Goal: Navigation & Orientation: Find specific page/section

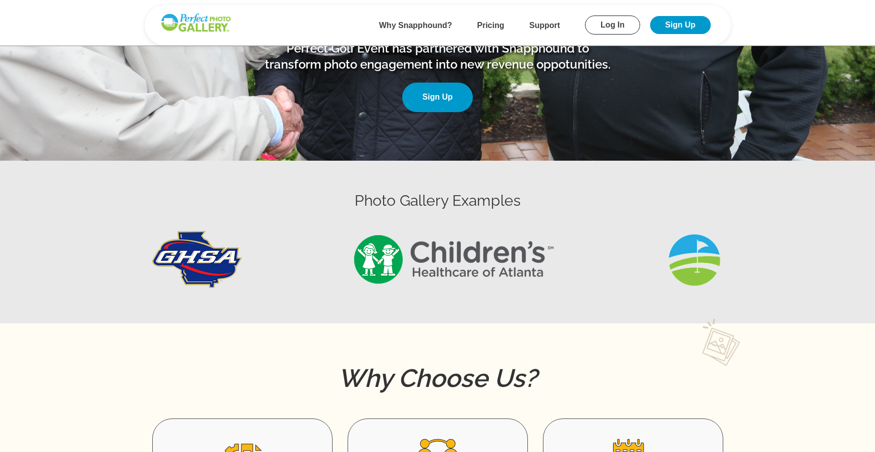
scroll to position [283, 0]
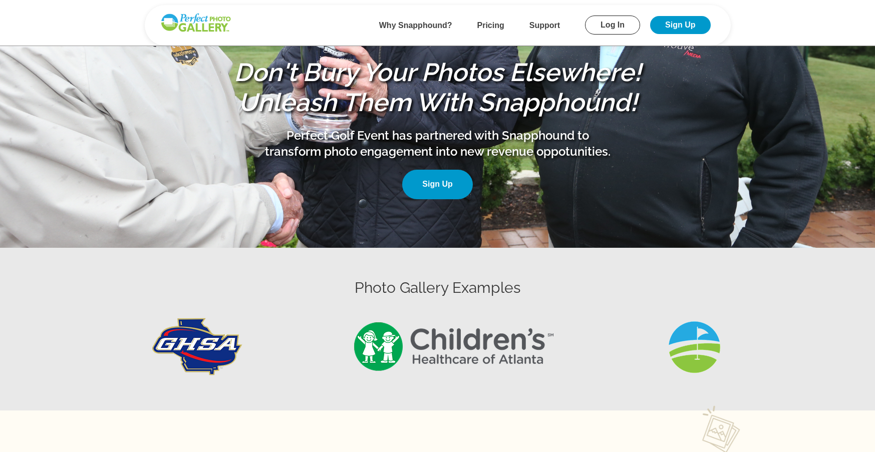
click at [616, 21] on link "Log In" at bounding box center [612, 25] width 55 height 19
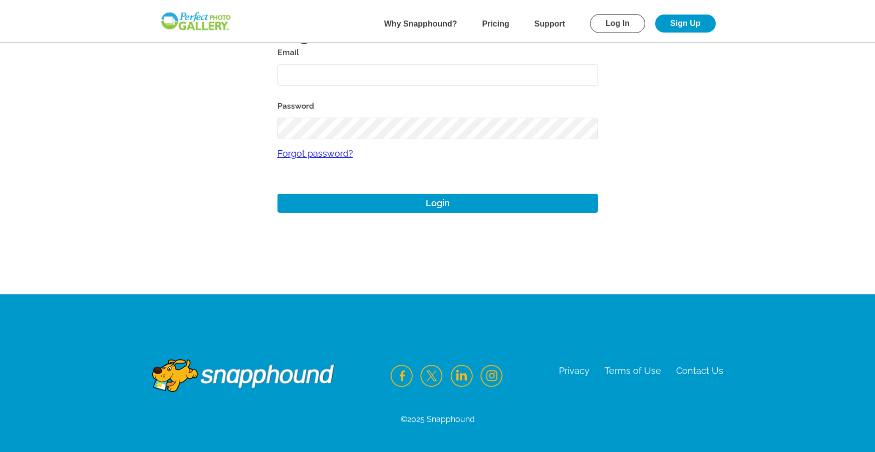
scroll to position [80, 0]
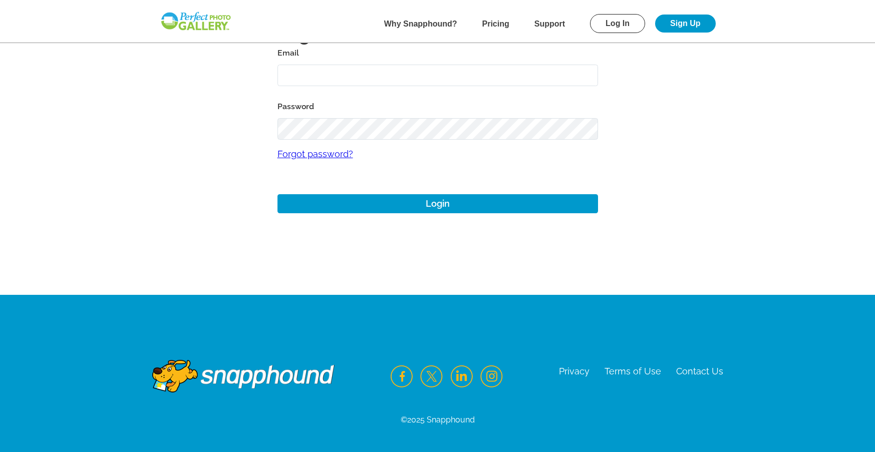
click at [447, 68] on input "text" at bounding box center [437, 76] width 320 height 22
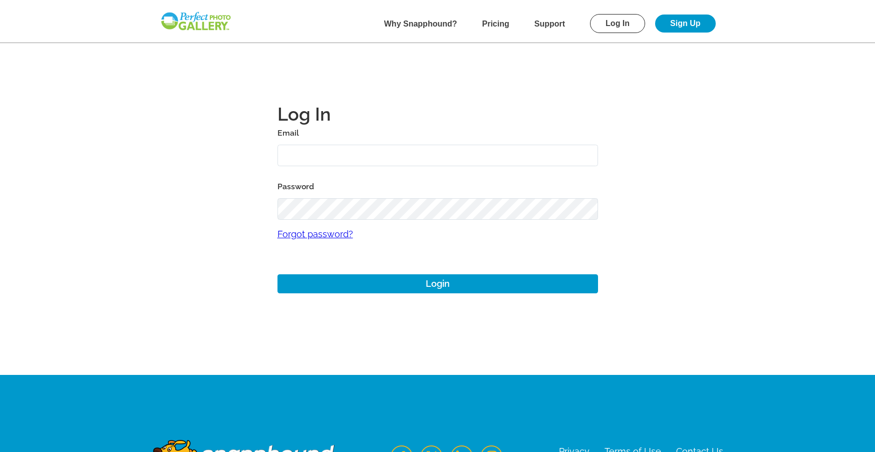
click at [321, 158] on input "text" at bounding box center [437, 156] width 320 height 22
type input "[PERSON_NAME][EMAIL_ADDRESS][DOMAIN_NAME]"
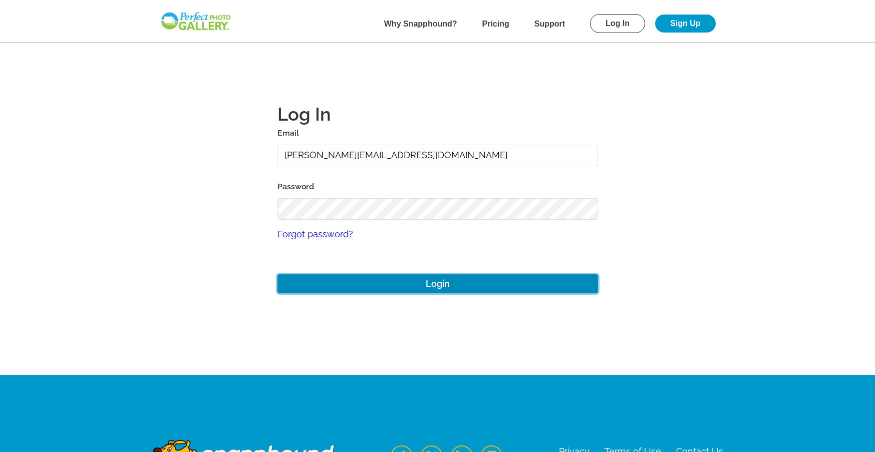
click at [452, 277] on button "Login" at bounding box center [437, 284] width 320 height 20
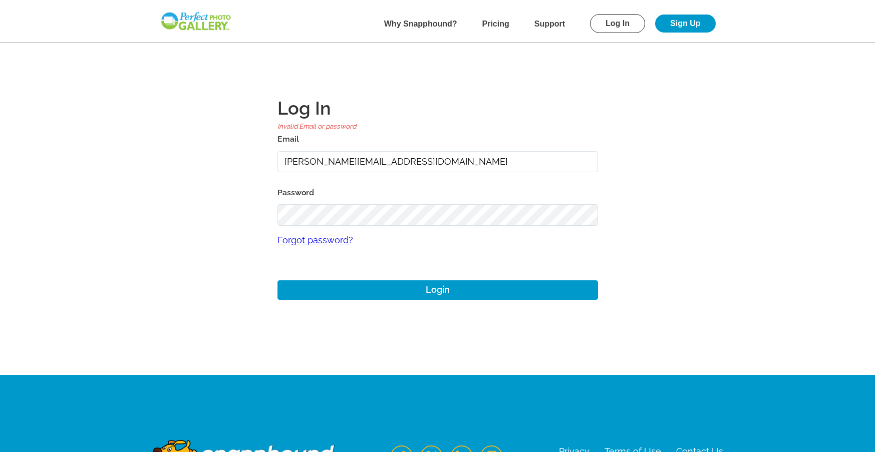
click at [270, 218] on main "Log In Invalid Email or password. Email [PERSON_NAME][EMAIL_ADDRESS][DOMAIN_NAM…" at bounding box center [437, 187] width 721 height 375
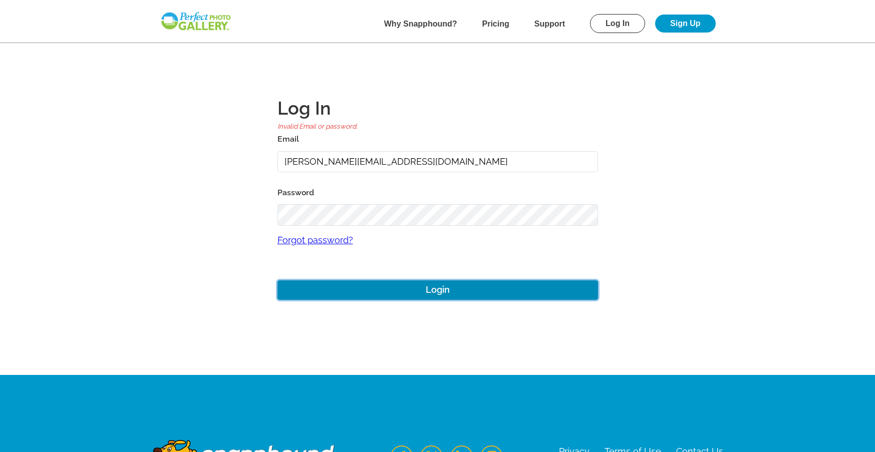
click at [458, 287] on button "Login" at bounding box center [437, 290] width 320 height 20
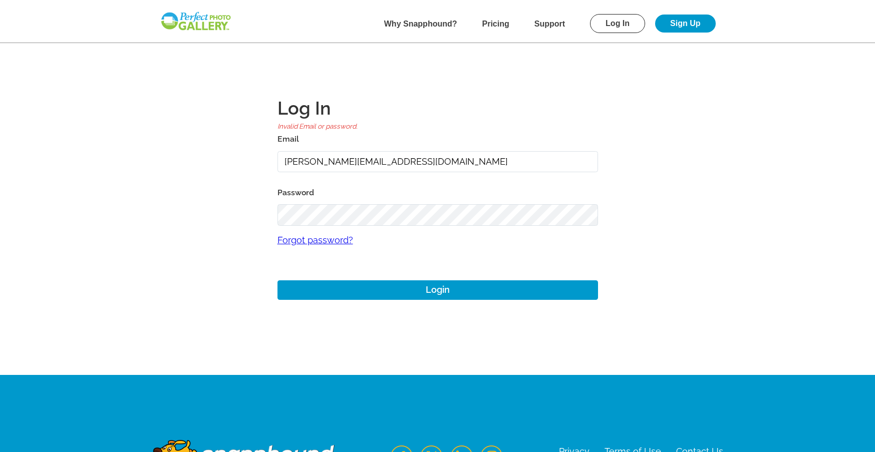
click at [564, 63] on main "Log In Invalid Email or password. Email [PERSON_NAME][EMAIL_ADDRESS][DOMAIN_NAM…" at bounding box center [437, 187] width 721 height 375
click at [286, 161] on input "[PERSON_NAME][EMAIL_ADDRESS][DOMAIN_NAME]" at bounding box center [437, 162] width 320 height 22
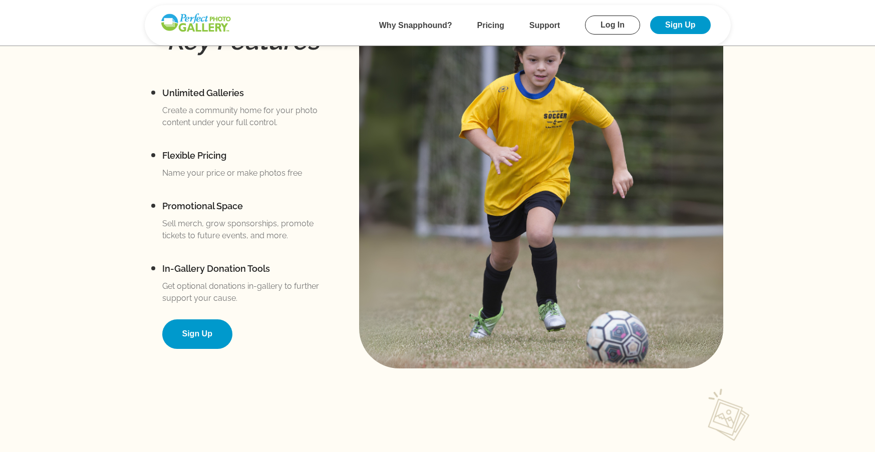
scroll to position [922, 0]
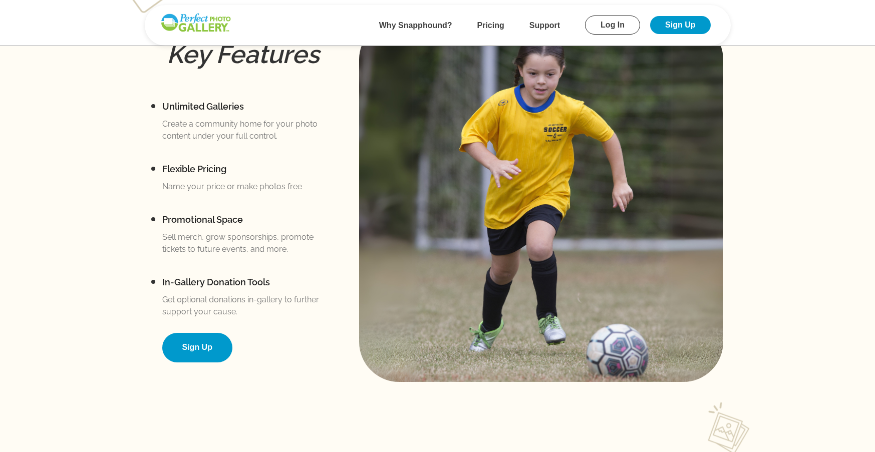
click at [410, 20] on li "Why Snapphound?" at bounding box center [415, 25] width 73 height 16
click at [416, 24] on b "Why Snapphound?" at bounding box center [415, 25] width 73 height 9
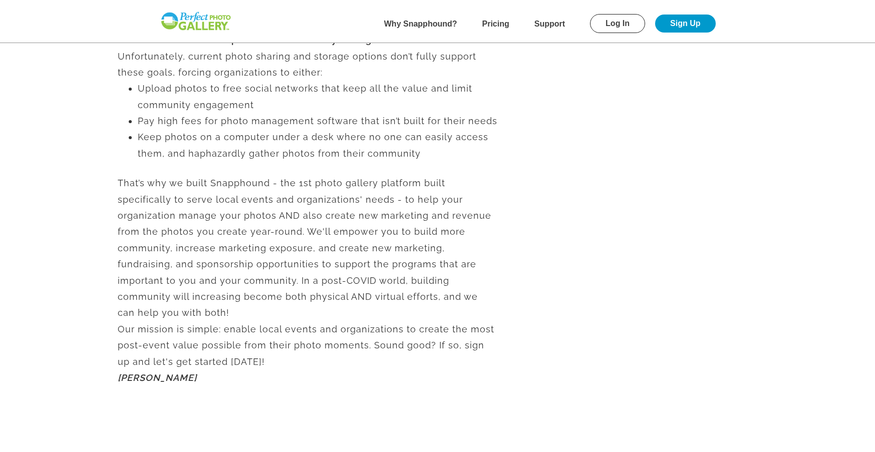
scroll to position [400, 0]
click at [503, 28] on b "Pricing" at bounding box center [495, 24] width 27 height 9
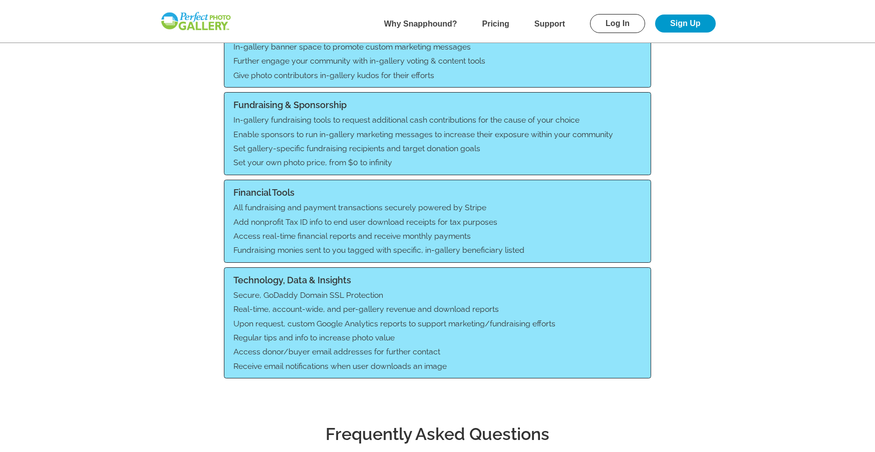
scroll to position [1084, 0]
